Goal: Find specific page/section: Find specific page/section

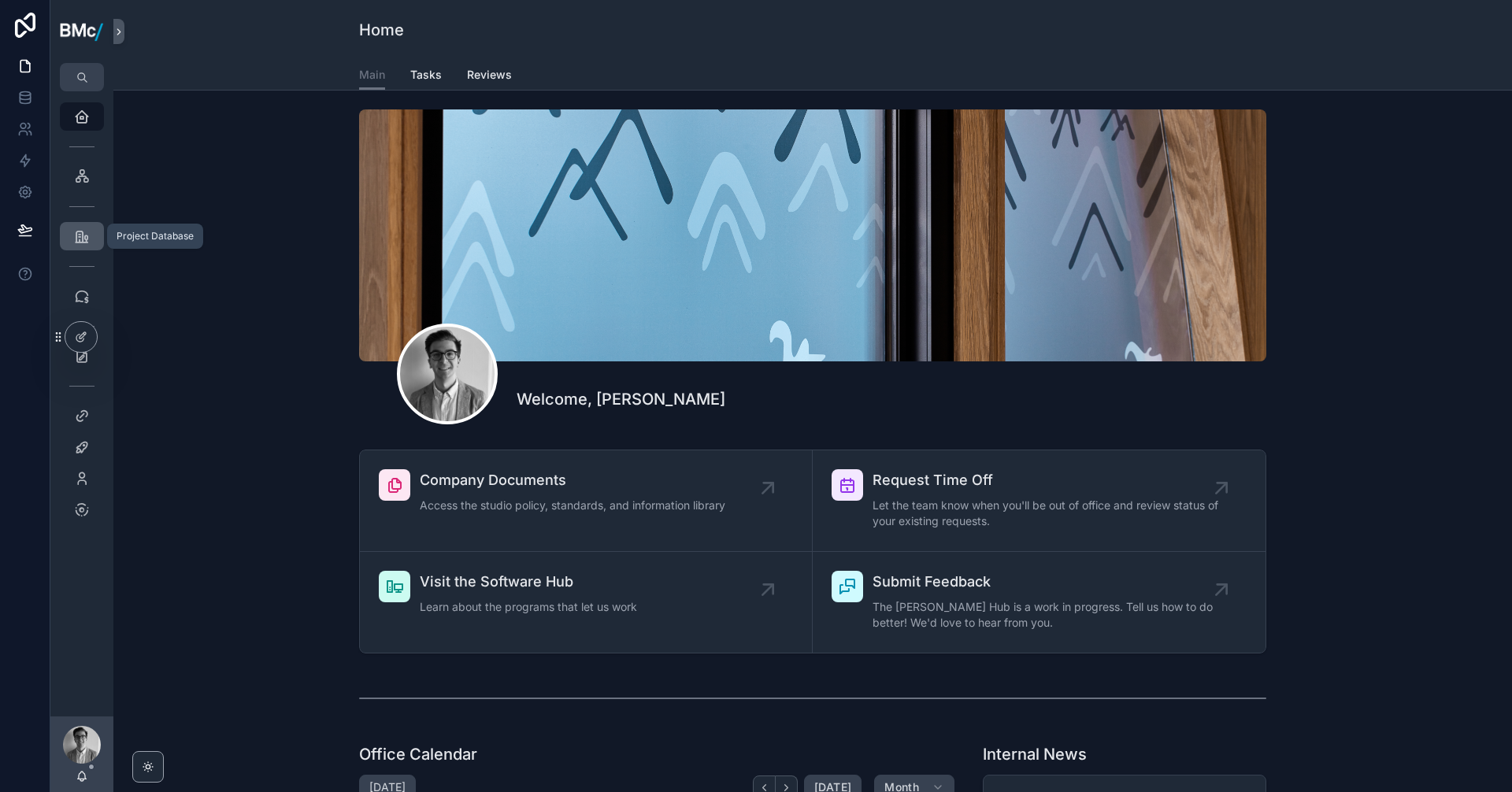
click at [80, 237] on icon "scrollable content" at bounding box center [81, 236] width 15 height 15
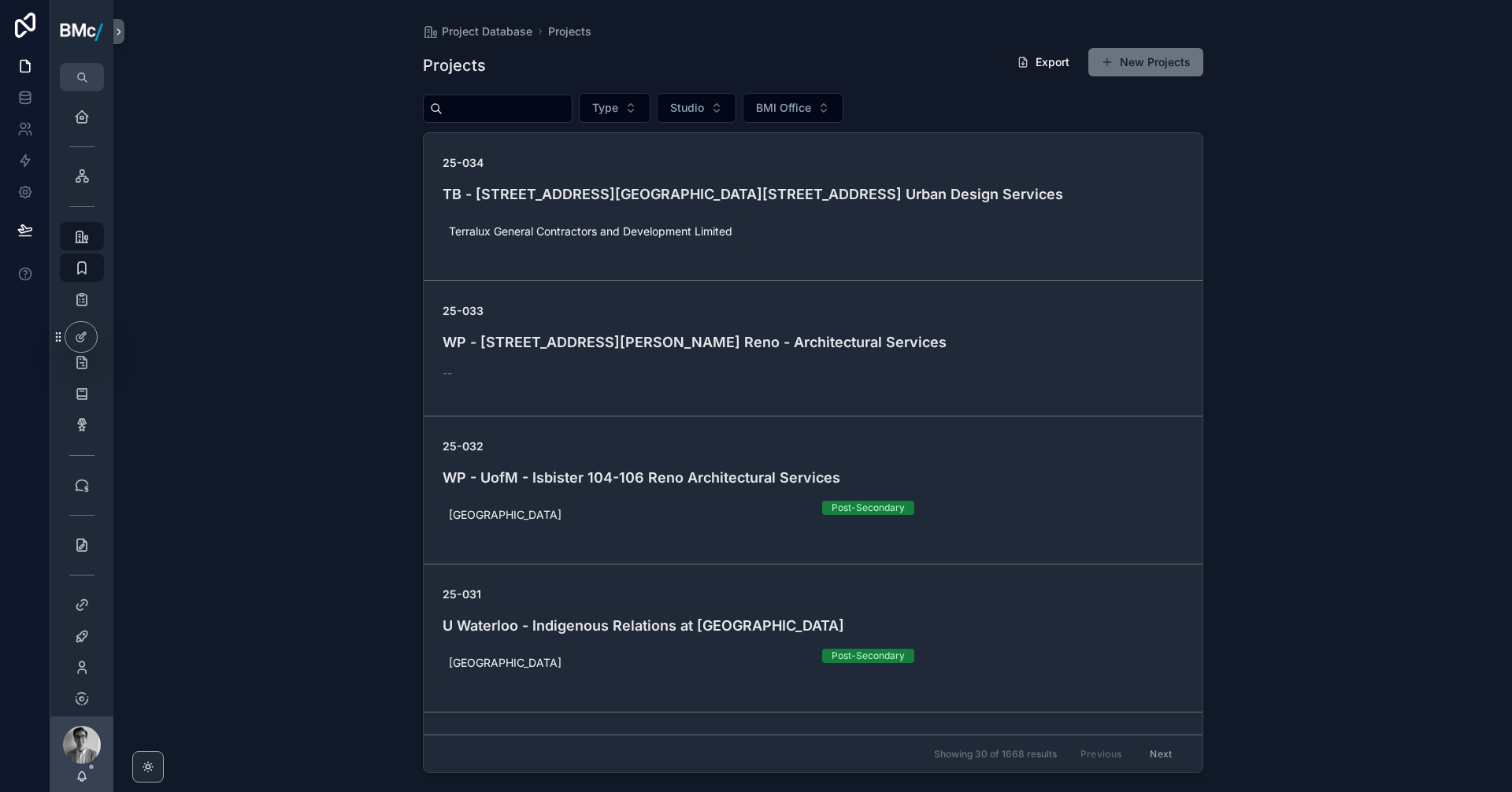
click at [527, 111] on input "scrollable content" at bounding box center [507, 109] width 130 height 22
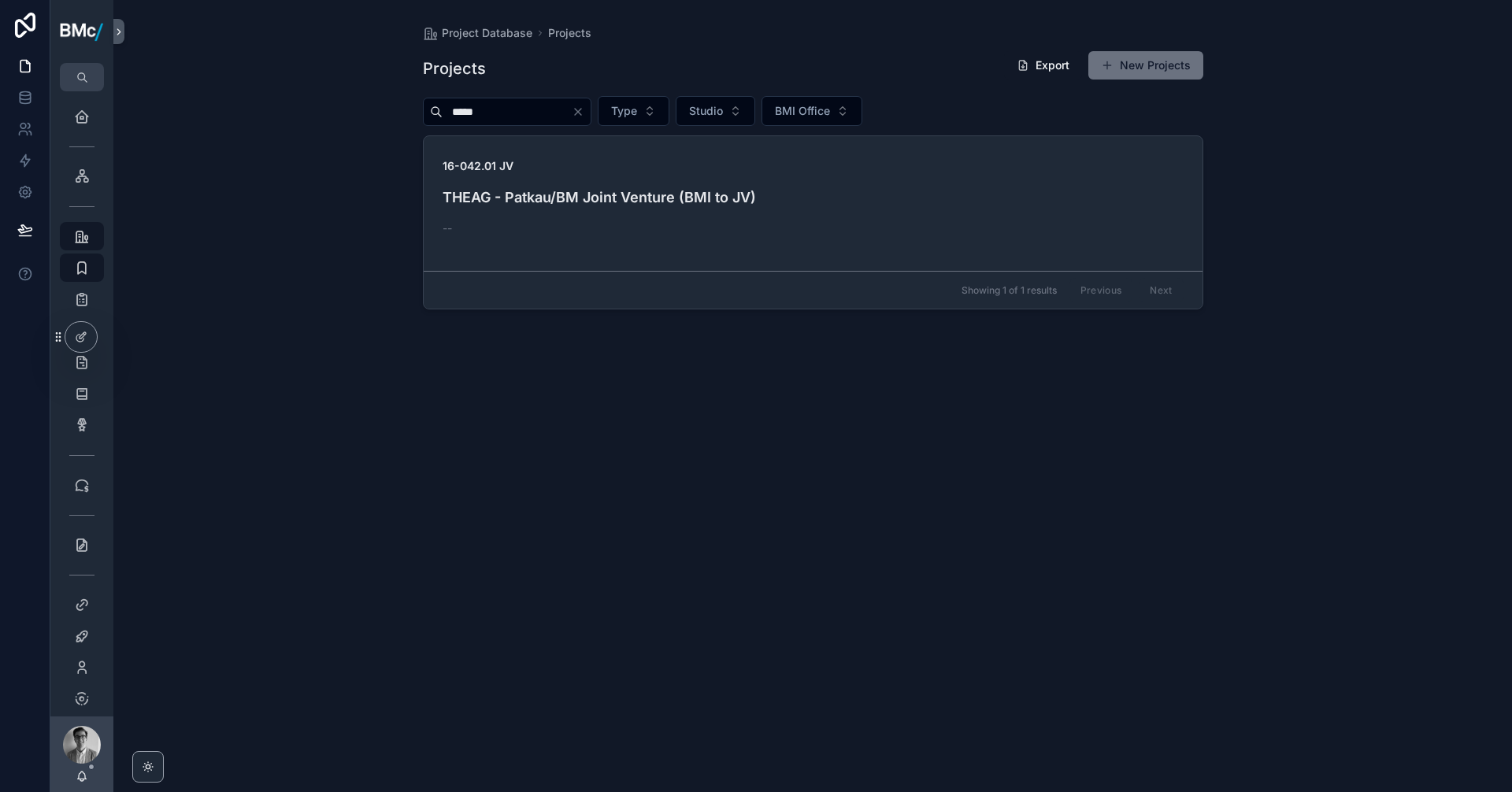
type input "*****"
